Goal: Task Accomplishment & Management: Manage account settings

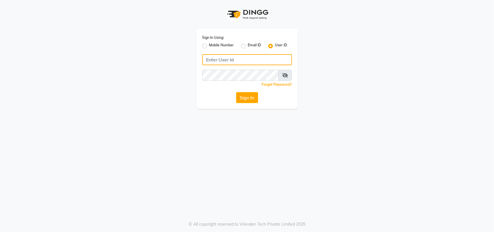
click at [220, 58] on input "Username" at bounding box center [247, 59] width 90 height 11
type input "kefi"
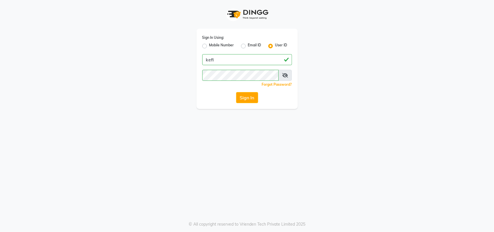
click at [247, 98] on button "Sign In" at bounding box center [247, 97] width 22 height 11
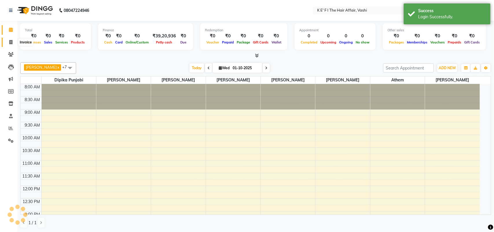
select select "en"
click at [8, 41] on span at bounding box center [11, 42] width 10 height 7
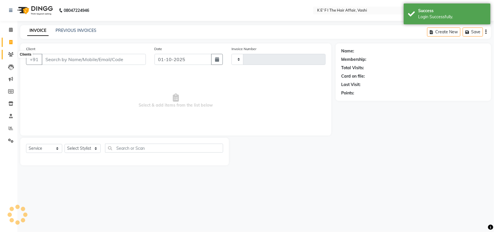
click at [8, 54] on icon at bounding box center [10, 54] width 5 height 4
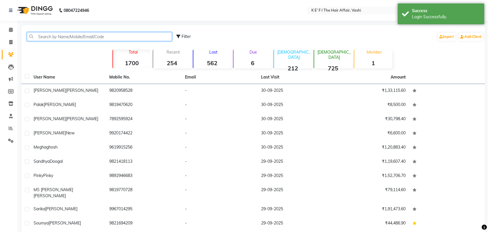
click at [61, 35] on input "text" at bounding box center [99, 36] width 145 height 9
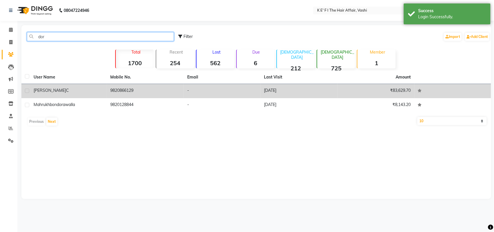
type input "dor"
click at [52, 92] on div "[PERSON_NAME]" at bounding box center [69, 90] width 70 height 6
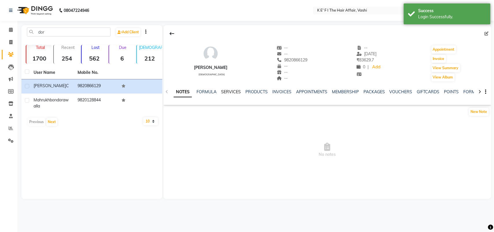
click at [224, 93] on link "SERVICES" at bounding box center [231, 91] width 20 height 5
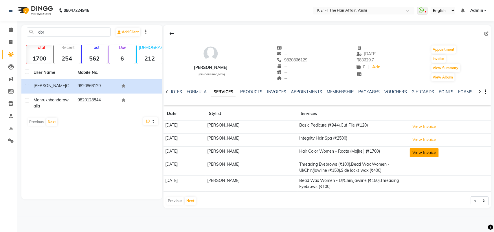
click at [420, 154] on button "View Invoice" at bounding box center [424, 152] width 29 height 9
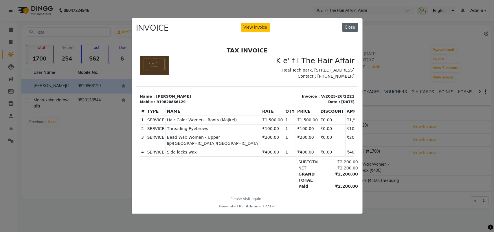
click at [351, 24] on button "Close" at bounding box center [350, 27] width 16 height 9
